Goal: Transaction & Acquisition: Download file/media

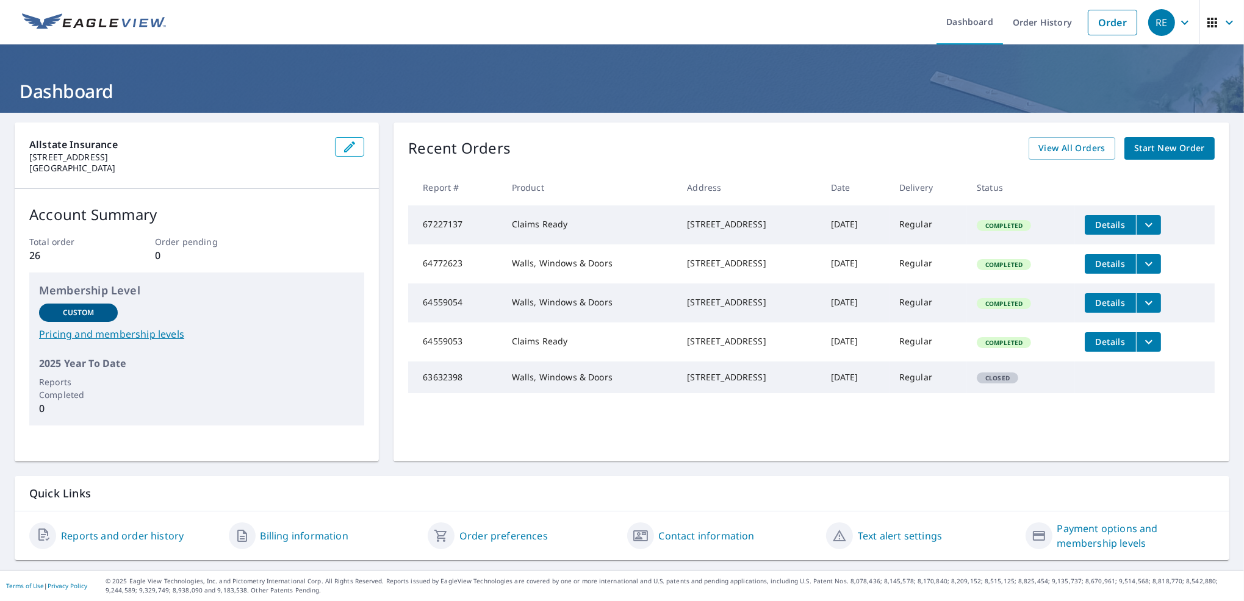
click at [1156, 225] on icon "filesDropdownBtn-67227137" at bounding box center [1148, 225] width 15 height 15
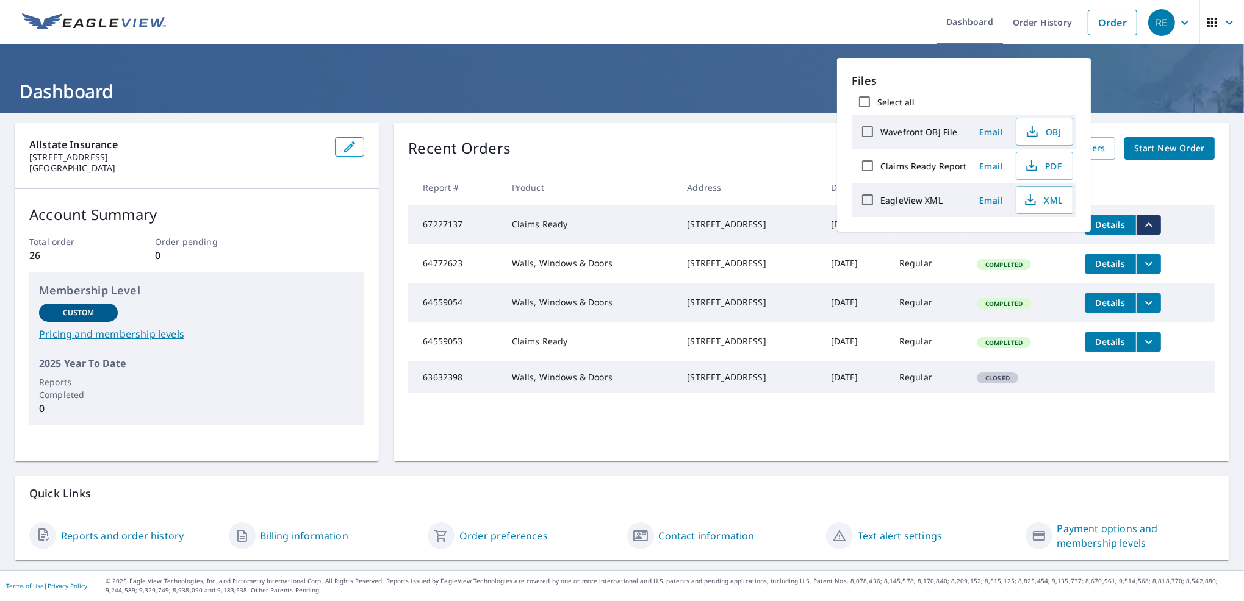
click at [907, 206] on label "EagleView XML" at bounding box center [911, 201] width 62 height 12
click at [880, 211] on input "EagleView XML" at bounding box center [868, 200] width 26 height 26
checkbox input "true"
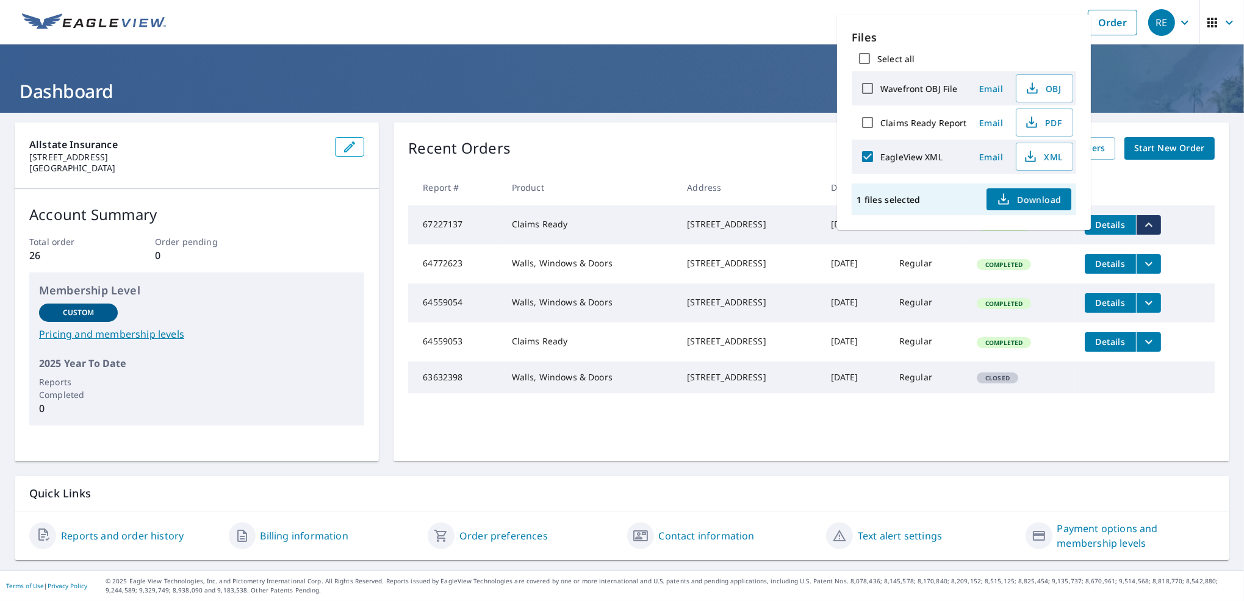
click at [1044, 207] on span "Download" at bounding box center [1028, 199] width 65 height 15
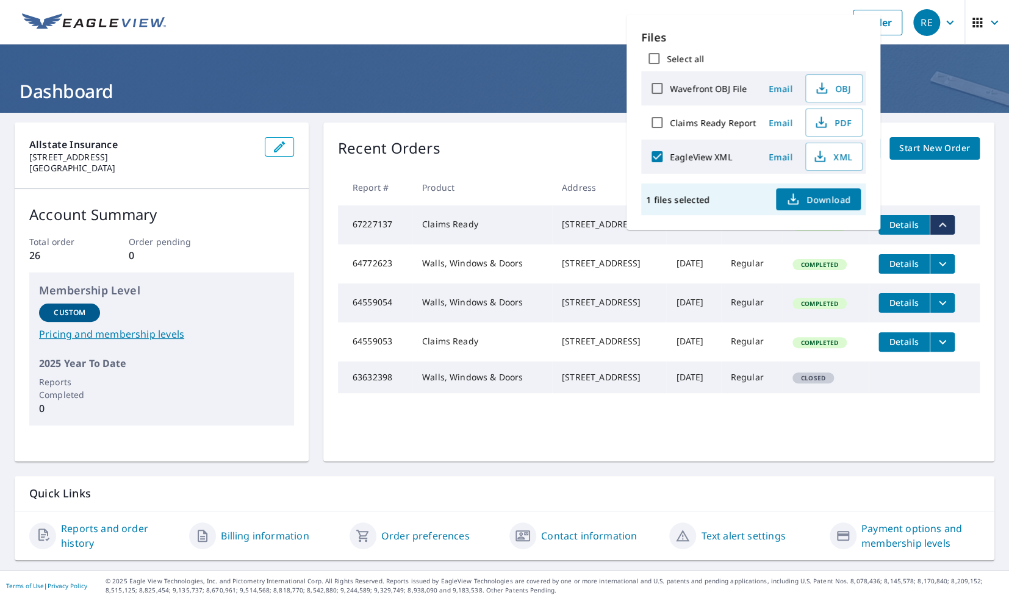
click at [536, 16] on ul "Dashboard Order History Order" at bounding box center [540, 22] width 735 height 45
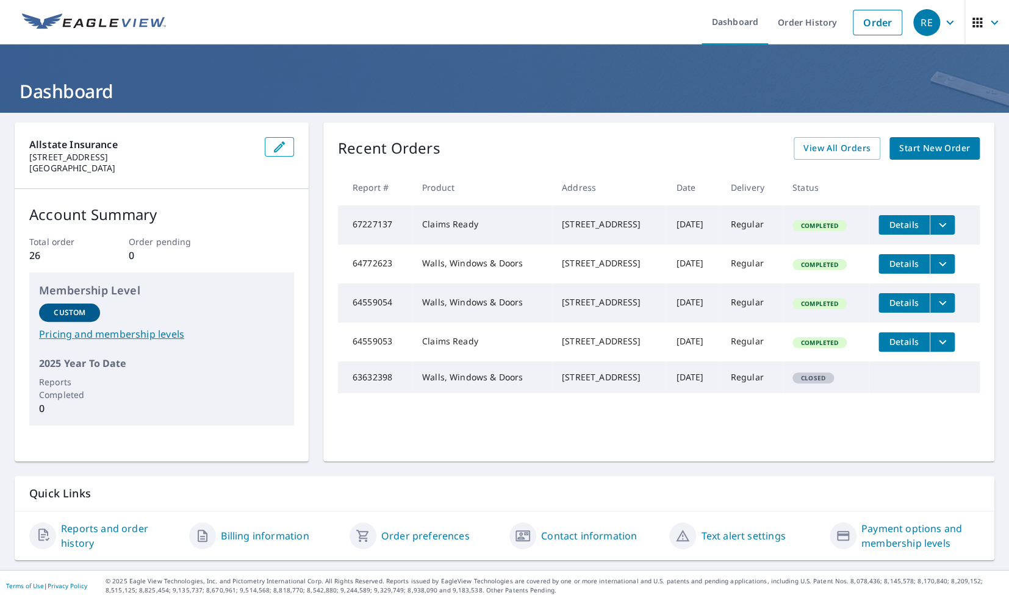
click at [393, 221] on td "67227137" at bounding box center [375, 225] width 74 height 39
click at [397, 231] on td "67227137" at bounding box center [375, 225] width 74 height 39
drag, startPoint x: 961, startPoint y: 230, endPoint x: 952, endPoint y: 229, distance: 9.2
click at [959, 230] on td "Details" at bounding box center [924, 225] width 111 height 39
click at [878, 234] on td "Details" at bounding box center [924, 225] width 111 height 39
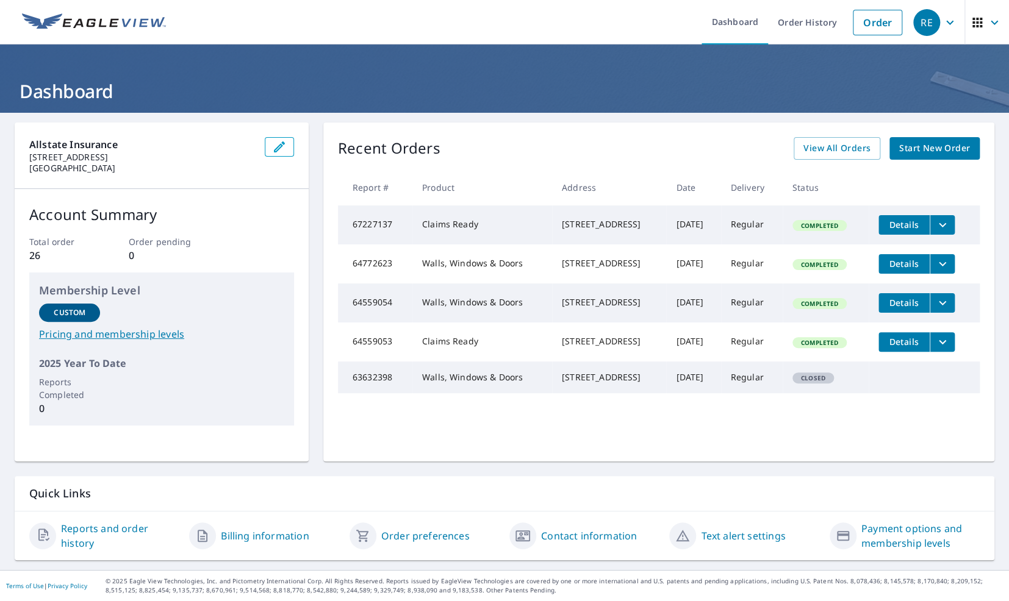
click at [888, 231] on button "Details" at bounding box center [903, 225] width 51 height 20
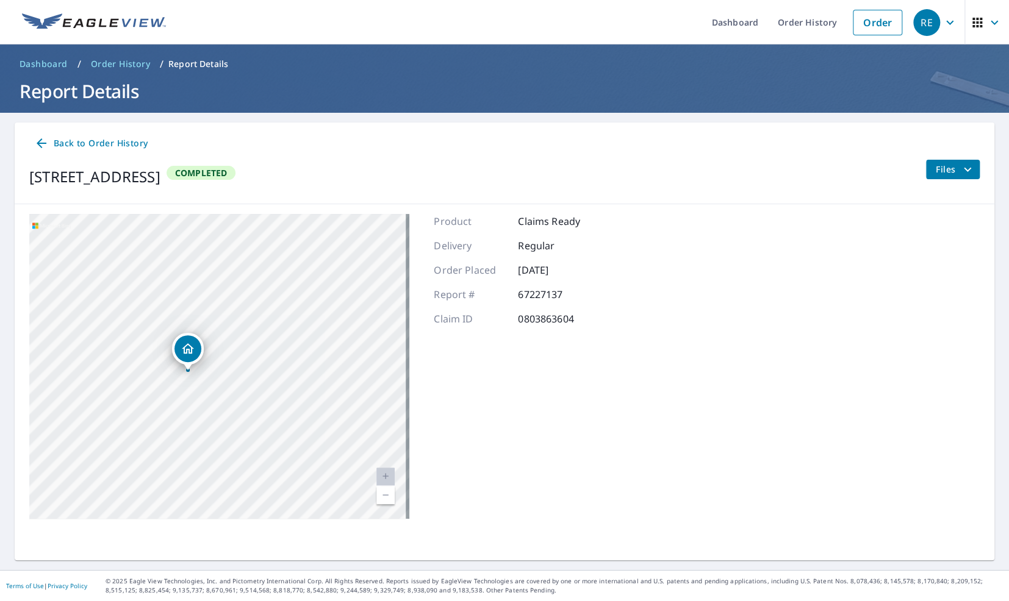
drag, startPoint x: 932, startPoint y: 159, endPoint x: 946, endPoint y: 185, distance: 29.5
click at [932, 159] on div "Back to Order History [STREET_ADDRESS] Completed Files" at bounding box center [505, 164] width 980 height 82
click at [946, 185] on div "Files" at bounding box center [952, 177] width 54 height 34
click at [949, 179] on button "Files" at bounding box center [952, 170] width 54 height 20
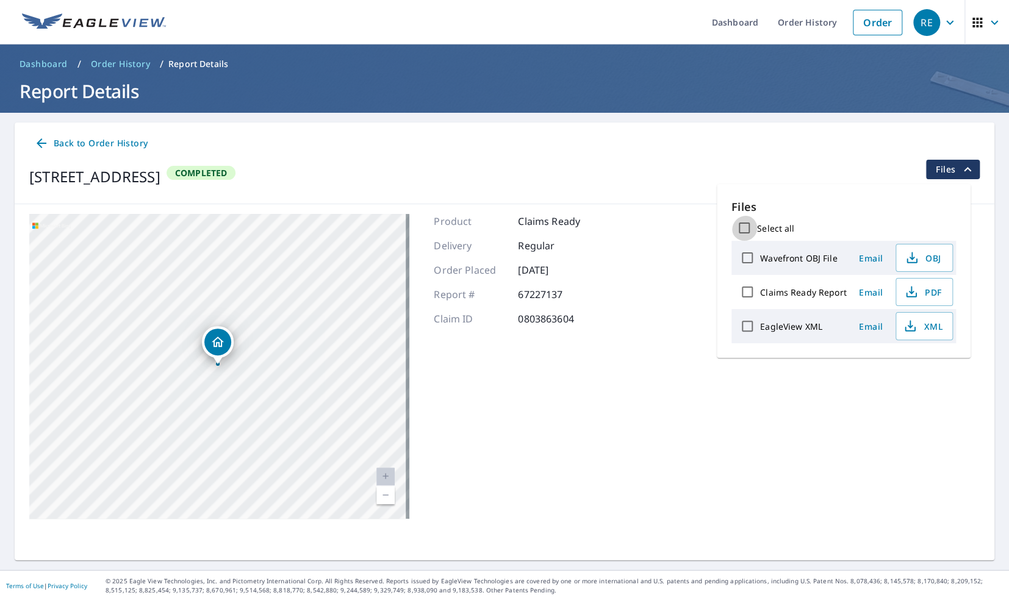
click at [736, 231] on input "Select all" at bounding box center [744, 228] width 26 height 26
checkbox input "true"
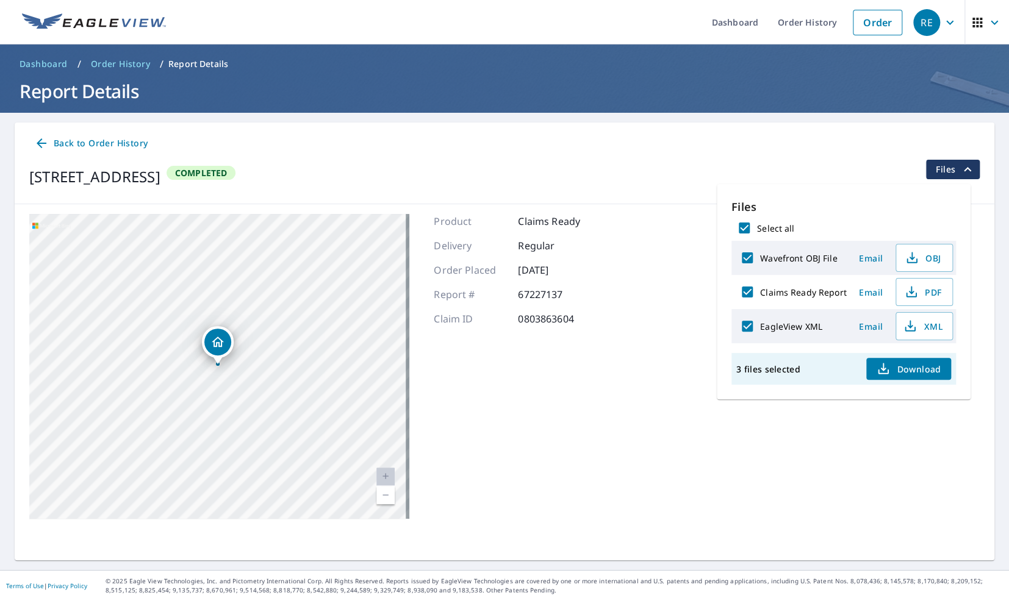
click at [748, 232] on input "Select all" at bounding box center [744, 228] width 26 height 26
checkbox input "false"
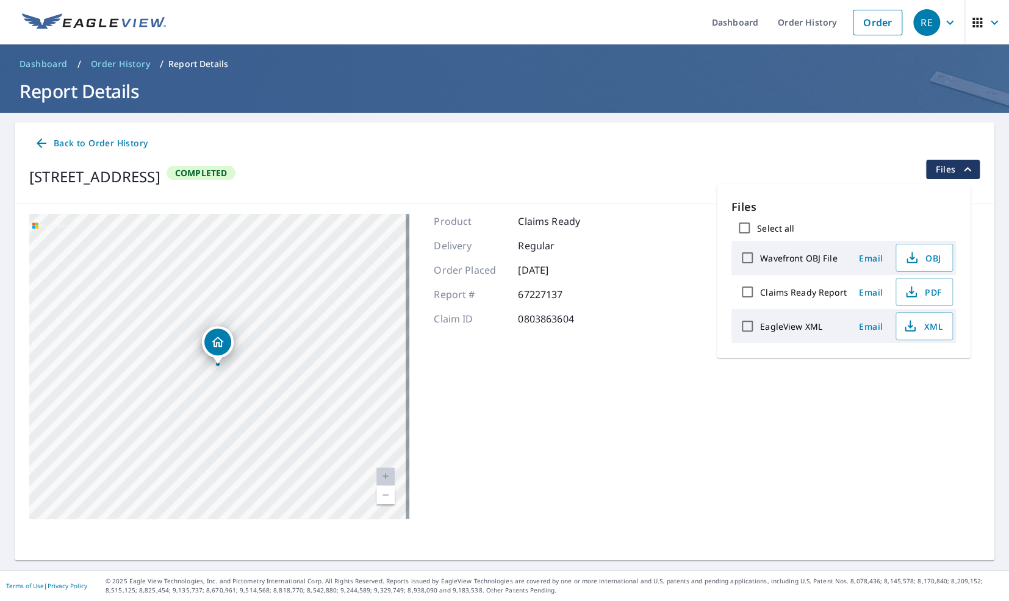
click at [744, 228] on input "Select all" at bounding box center [744, 228] width 26 height 26
checkbox input "true"
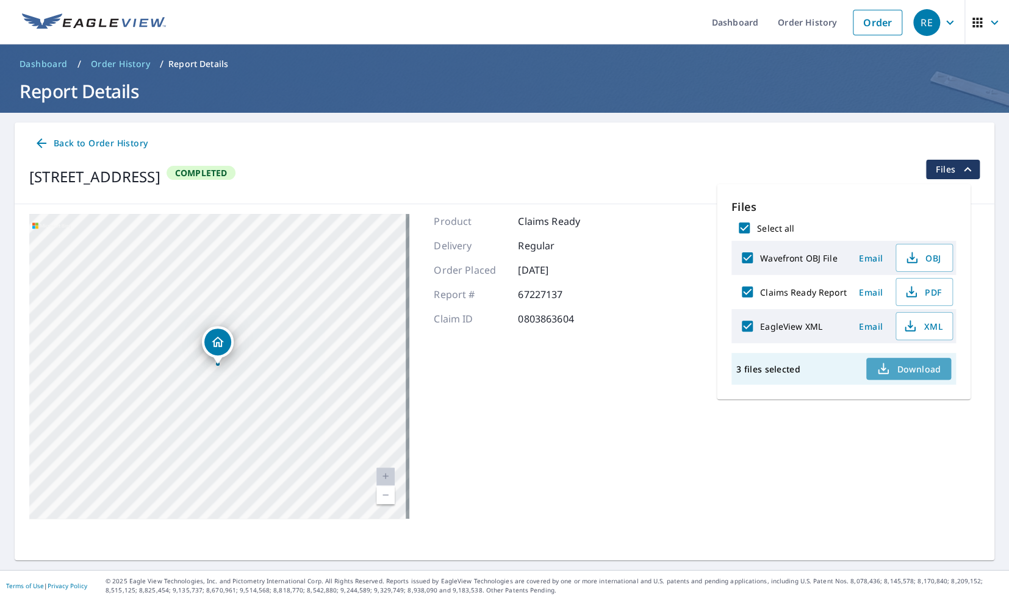
click at [891, 374] on span "Download" at bounding box center [908, 369] width 65 height 15
